Goal: Transaction & Acquisition: Purchase product/service

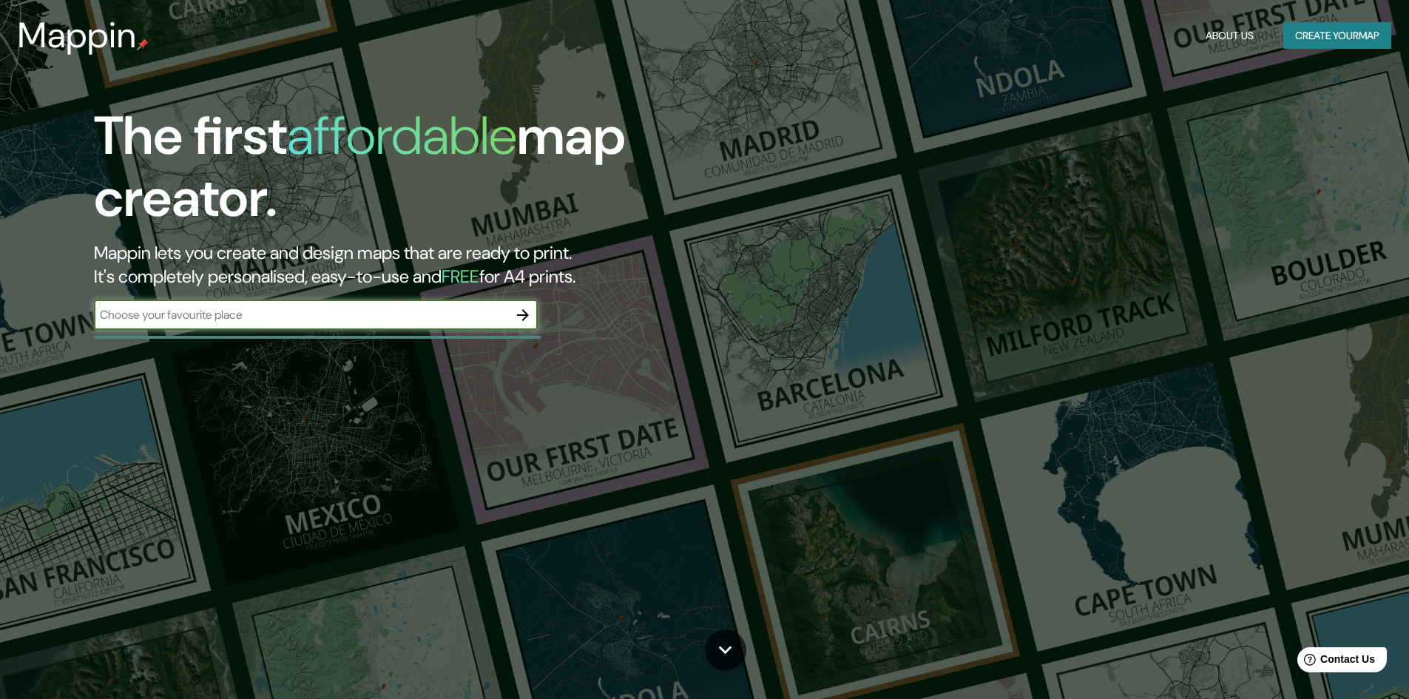
click at [524, 306] on icon "button" at bounding box center [523, 315] width 18 height 18
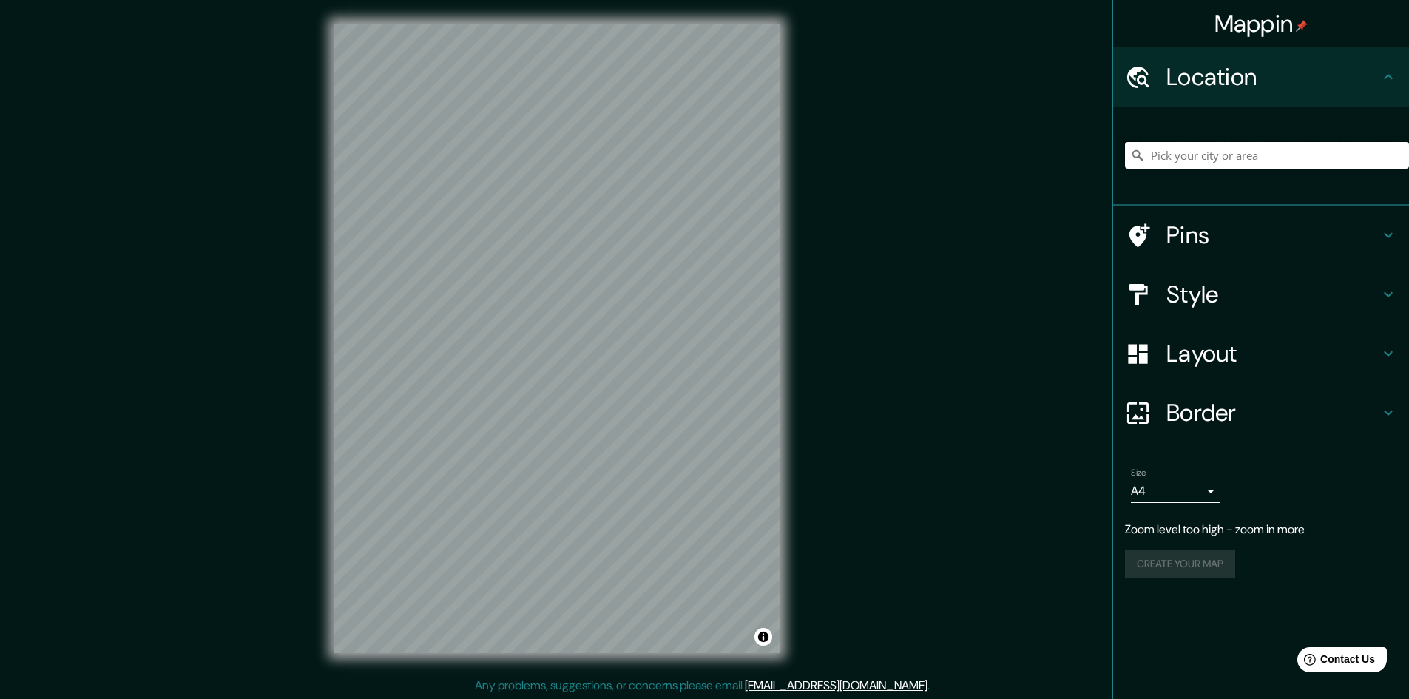
click at [1197, 160] on input "Pick your city or area" at bounding box center [1267, 155] width 284 height 27
click at [1191, 150] on input "[GEOGRAPHIC_DATA], [GEOGRAPHIC_DATA][PERSON_NAME], [GEOGRAPHIC_DATA]" at bounding box center [1267, 155] width 284 height 27
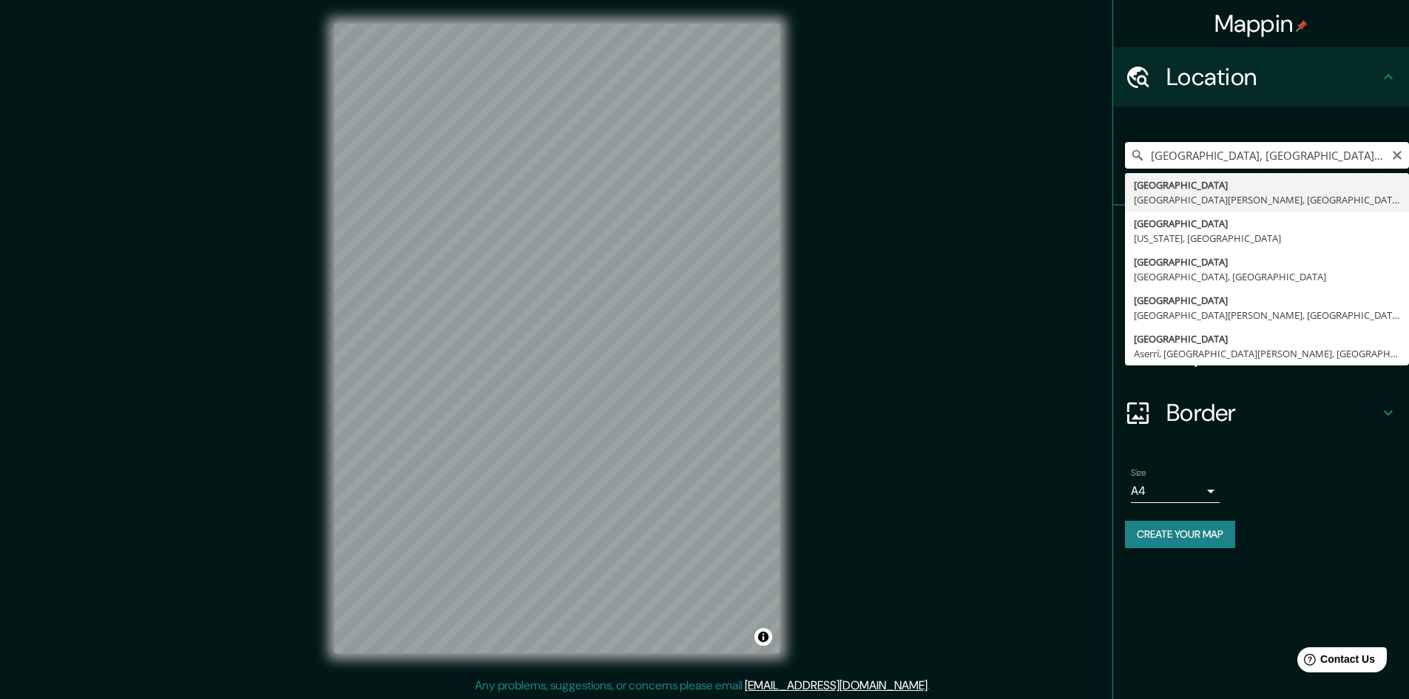
paste input "[PERSON_NAME][STREET_ADDRESS][PERSON_NAME]. [GEOGRAPHIC_DATA], N.L."
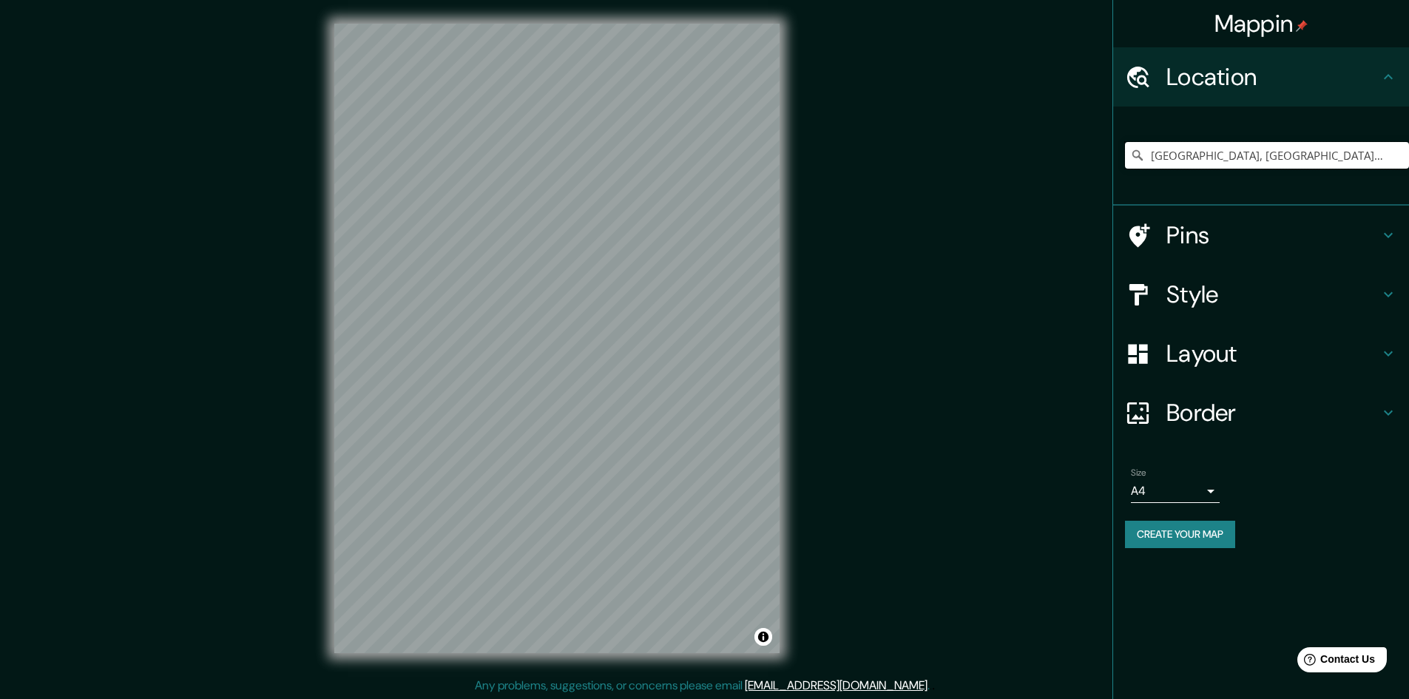
type input "[GEOGRAPHIC_DATA], [GEOGRAPHIC_DATA][PERSON_NAME], 66359, [GEOGRAPHIC_DATA]"
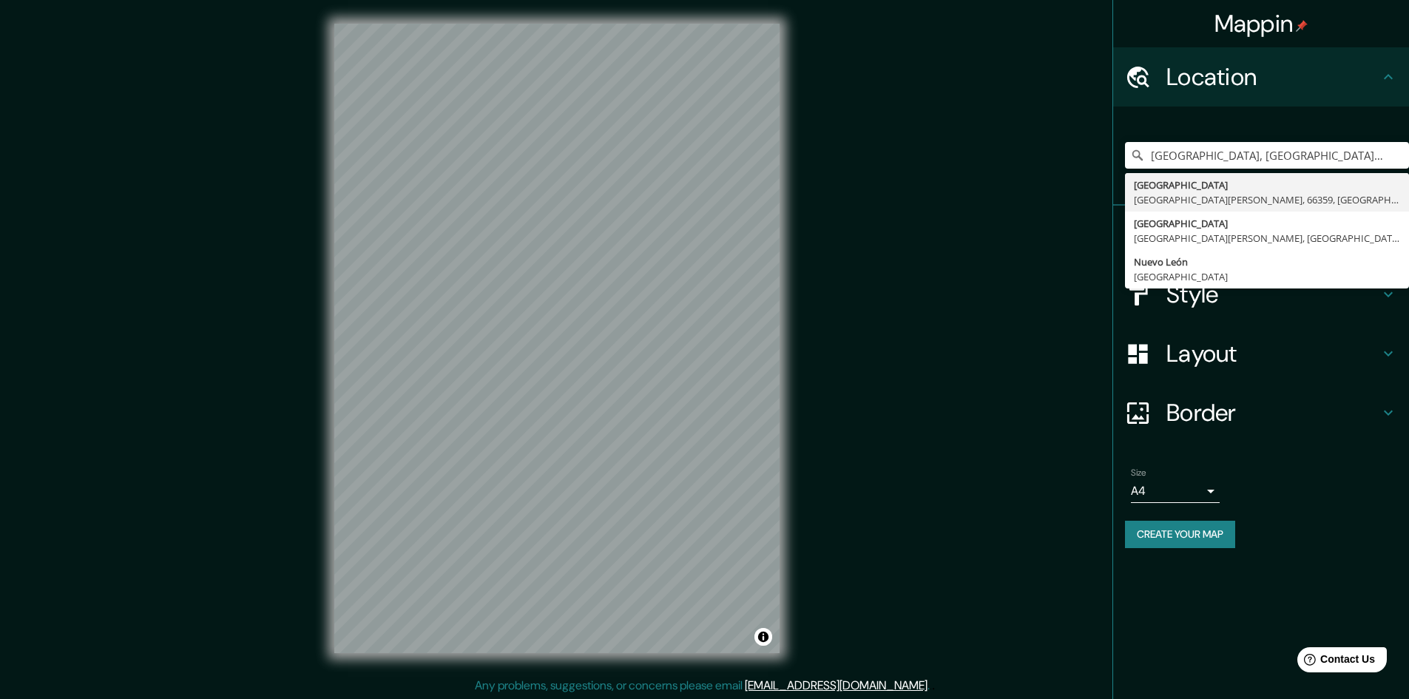
click at [1199, 352] on h4 "Layout" at bounding box center [1272, 354] width 213 height 30
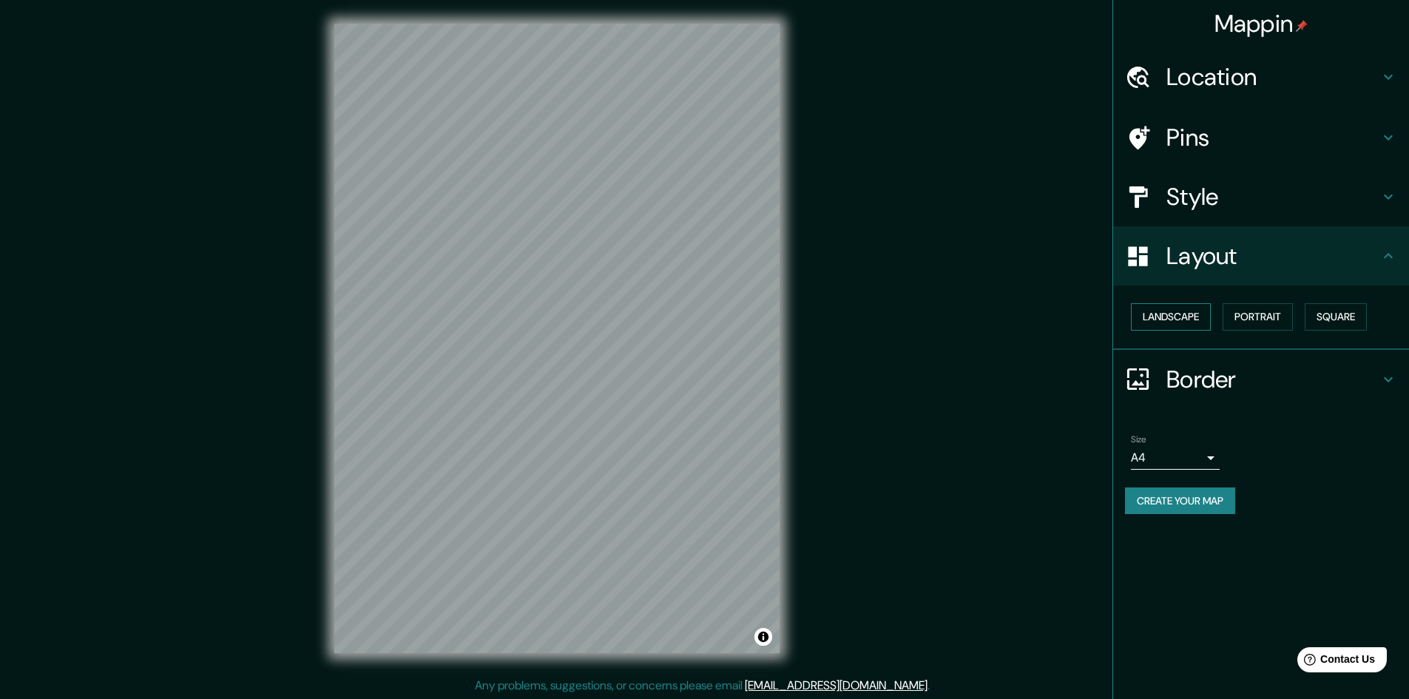
scroll to position [1, 0]
click at [1177, 324] on button "Landscape" at bounding box center [1171, 316] width 80 height 27
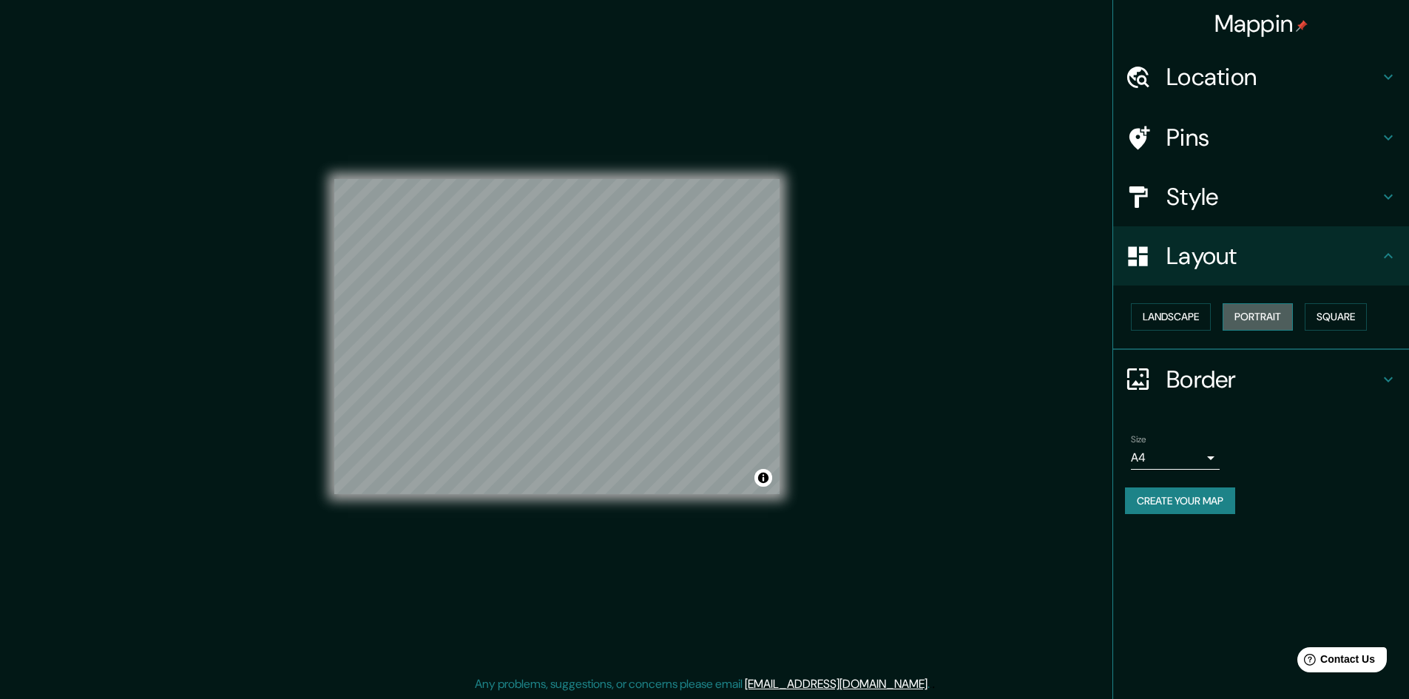
click at [1240, 312] on button "Portrait" at bounding box center [1257, 316] width 70 height 27
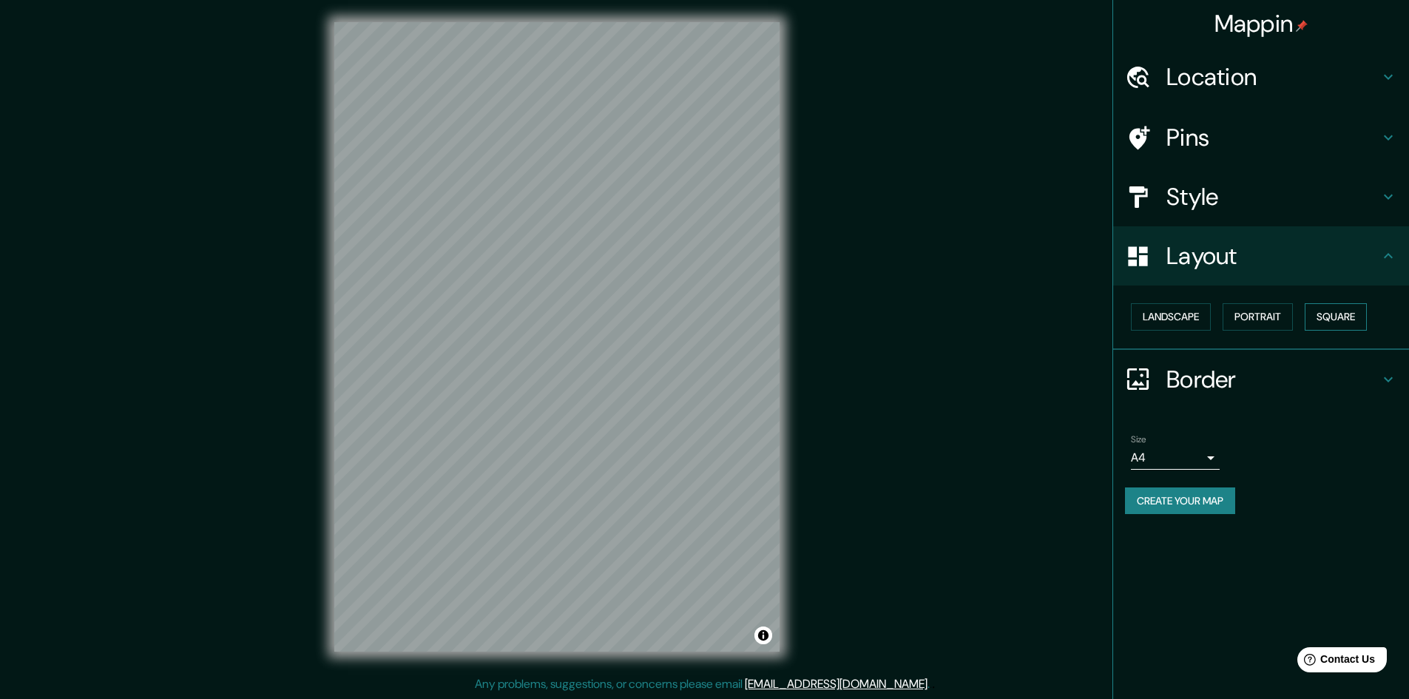
click at [1320, 305] on button "Square" at bounding box center [1336, 316] width 62 height 27
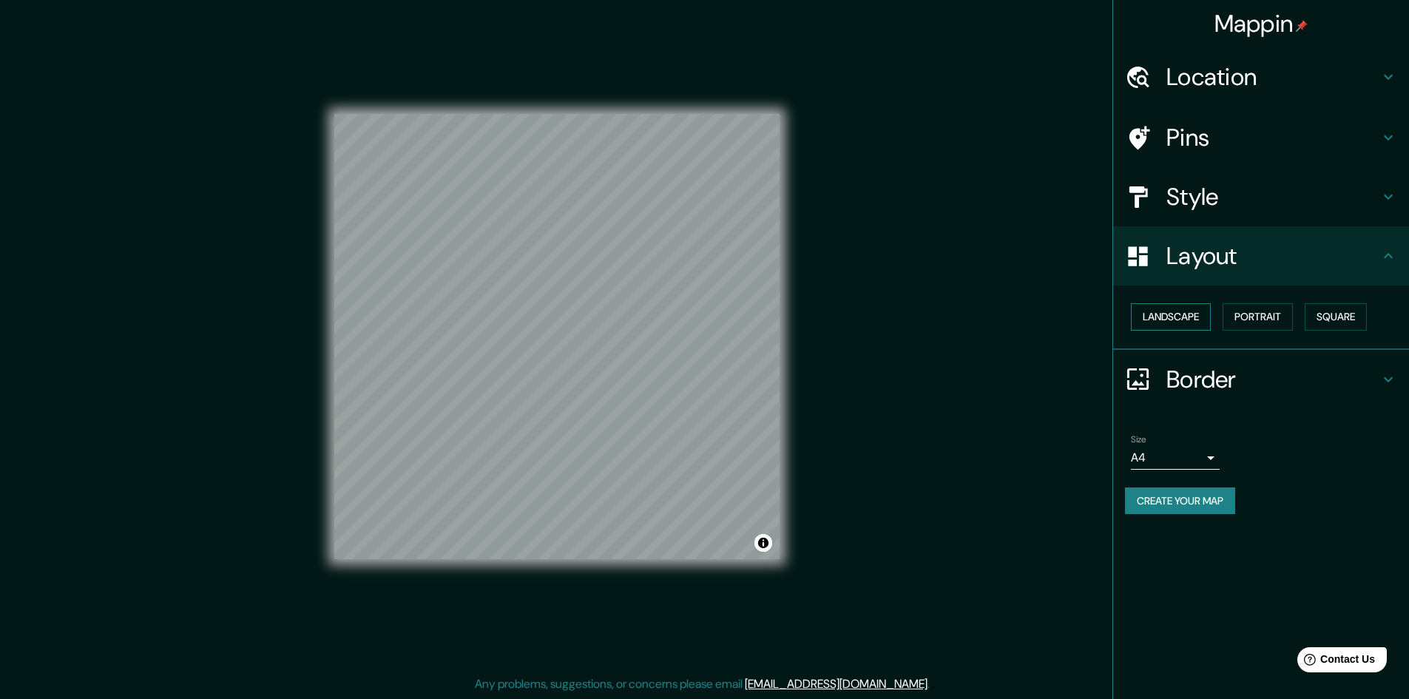
click at [1171, 315] on button "Landscape" at bounding box center [1171, 316] width 80 height 27
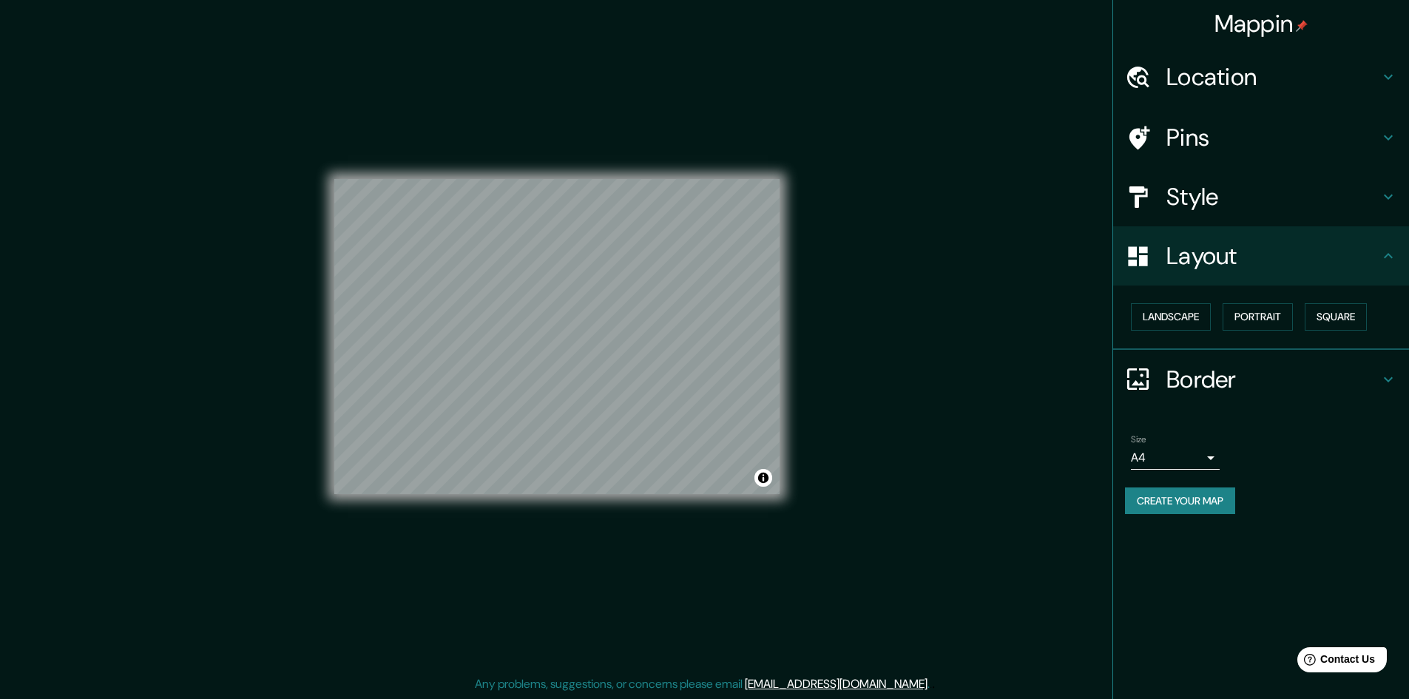
click at [1304, 314] on div "Landscape [GEOGRAPHIC_DATA]" at bounding box center [1267, 316] width 284 height 39
click at [1330, 311] on button "Square" at bounding box center [1336, 316] width 62 height 27
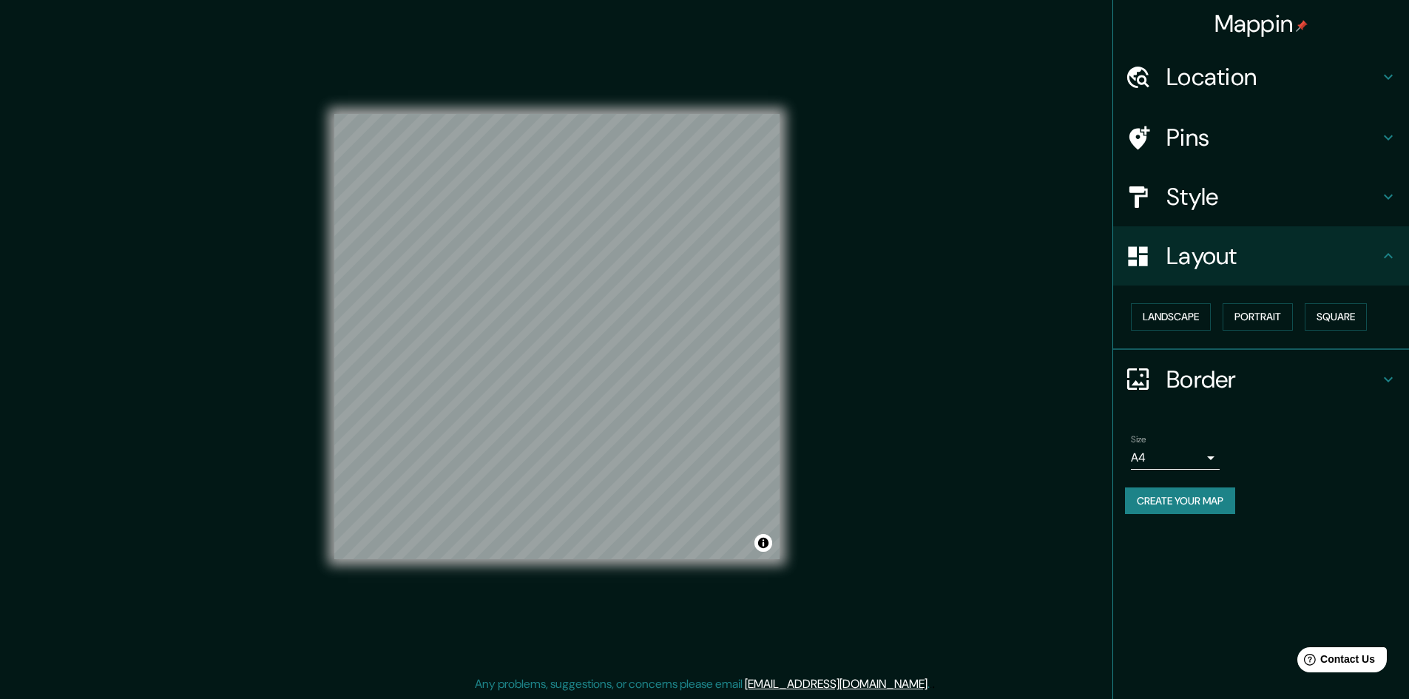
click at [1214, 212] on h4 "Style" at bounding box center [1272, 197] width 213 height 30
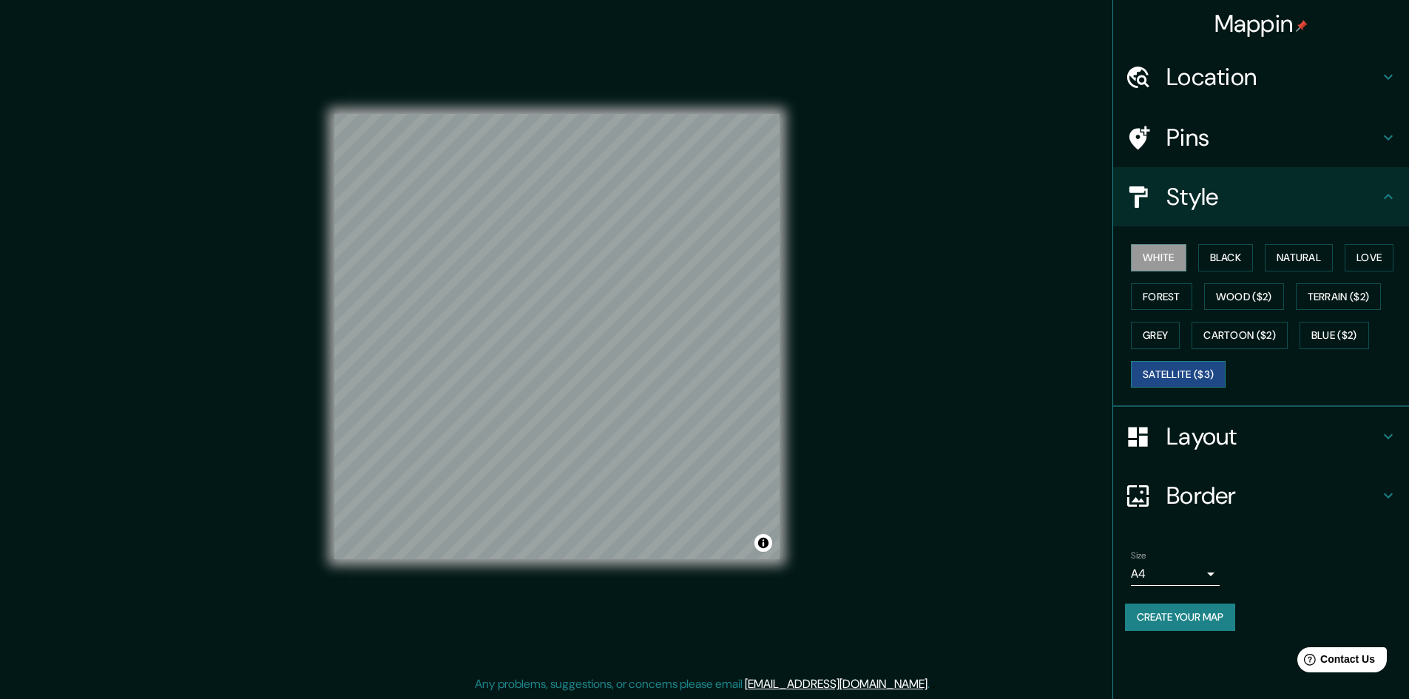
click at [1179, 372] on button "Satellite ($3)" at bounding box center [1178, 374] width 95 height 27
click at [1150, 260] on button "White" at bounding box center [1158, 257] width 55 height 27
click at [1190, 376] on button "Satellite ($3)" at bounding box center [1178, 374] width 95 height 27
click at [1160, 251] on button "White" at bounding box center [1158, 257] width 55 height 27
click at [1209, 252] on button "Black" at bounding box center [1225, 257] width 55 height 27
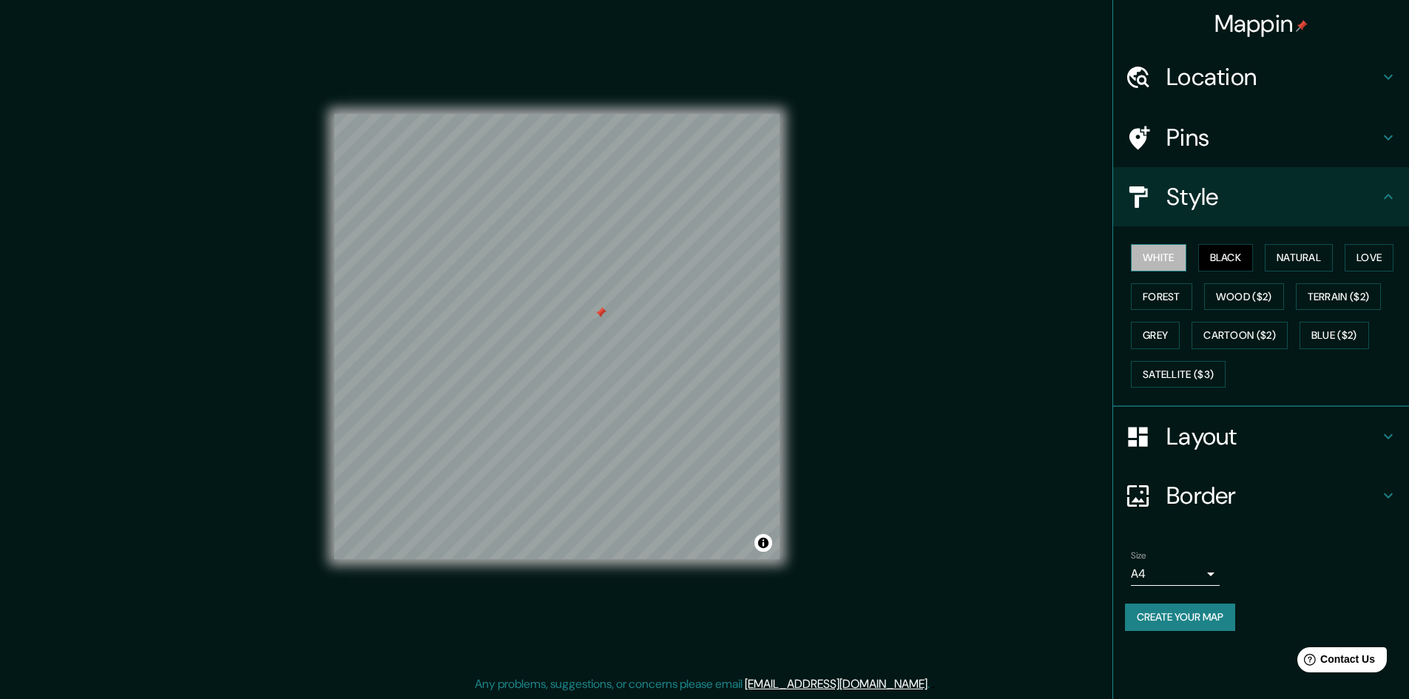
click at [1157, 251] on button "White" at bounding box center [1158, 257] width 55 height 27
click at [1213, 442] on h4 "Layout" at bounding box center [1272, 437] width 213 height 30
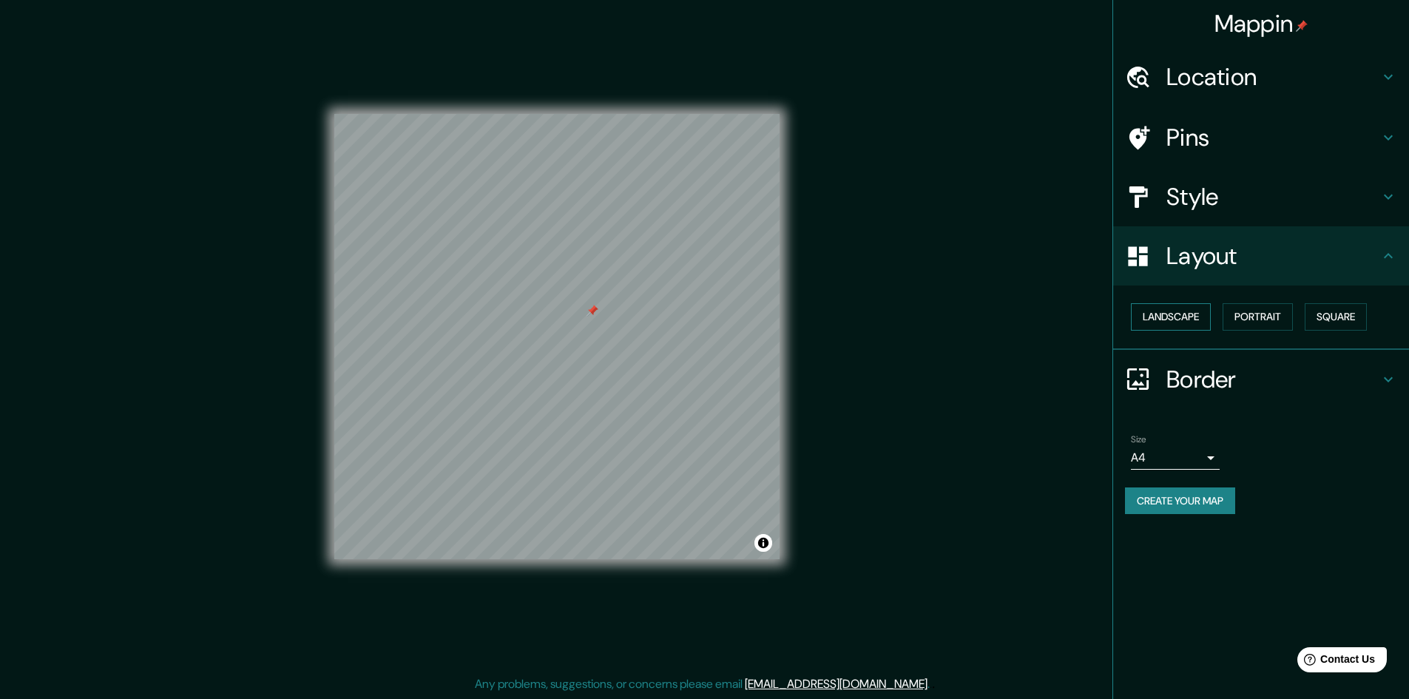
click at [1171, 314] on button "Landscape" at bounding box center [1171, 316] width 80 height 27
